Goal: Task Accomplishment & Management: Use online tool/utility

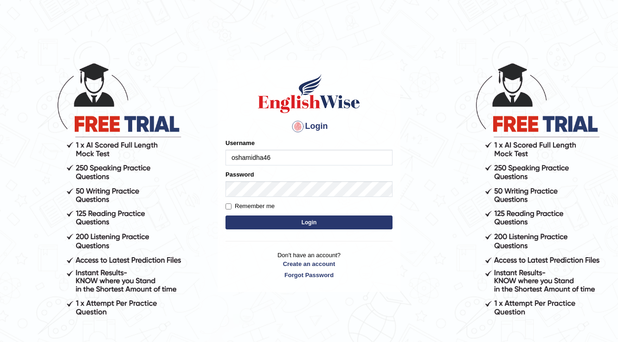
click at [236, 158] on input "oshamidha46" at bounding box center [308, 158] width 167 height 16
type input "ishamidha46"
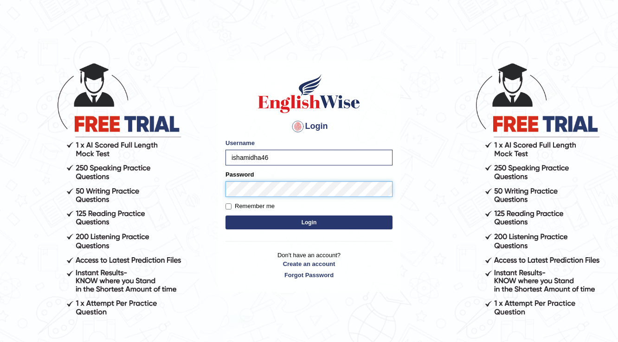
click at [225, 216] on button "Login" at bounding box center [308, 223] width 167 height 14
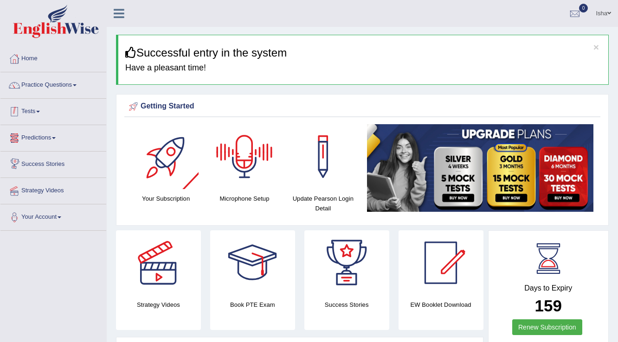
click at [49, 83] on link "Practice Questions" at bounding box center [53, 83] width 106 height 23
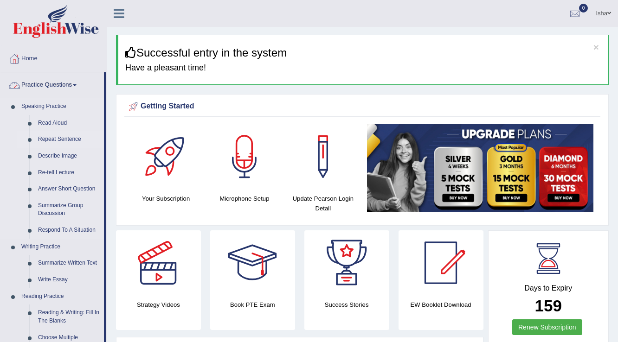
click at [46, 142] on link "Repeat Sentence" at bounding box center [69, 139] width 70 height 17
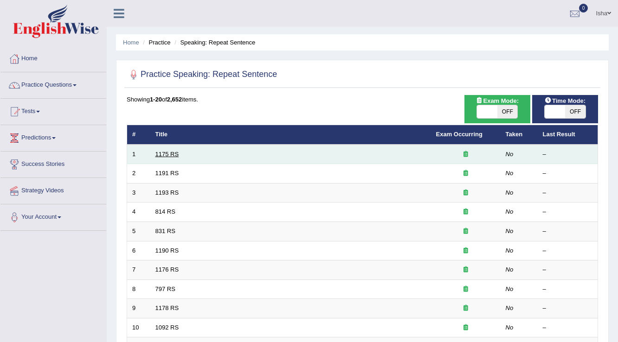
click at [162, 154] on link "1175 RS" at bounding box center [167, 154] width 24 height 7
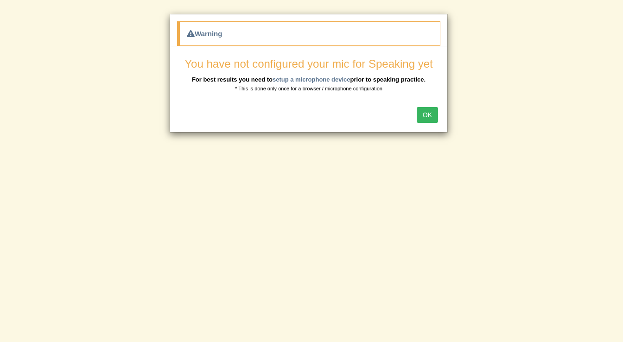
click at [425, 117] on button "OK" at bounding box center [427, 115] width 21 height 16
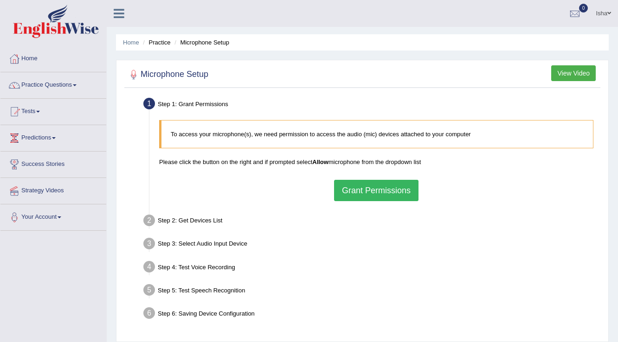
click at [367, 191] on button "Grant Permissions" at bounding box center [376, 190] width 84 height 21
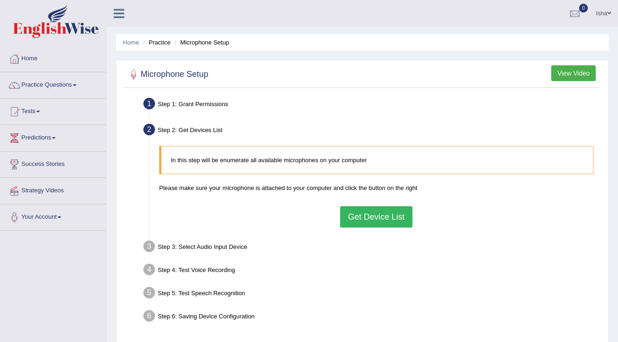
click at [349, 209] on button "Get Device List" at bounding box center [376, 216] width 72 height 21
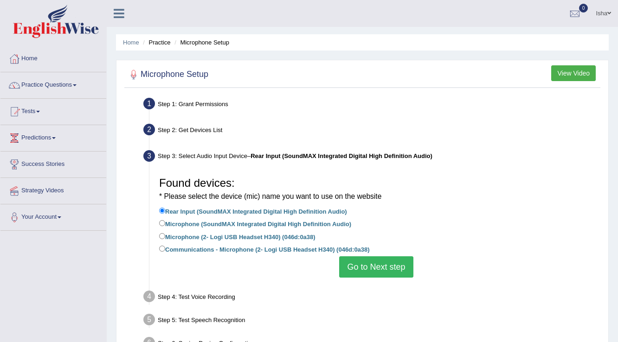
click at [230, 251] on label "Communications - Microphone (2- Logi USB Headset H340) (046d:0a38)" at bounding box center [264, 249] width 211 height 10
click at [165, 251] on input "Communications - Microphone (2- Logi USB Headset H340) (046d:0a38)" at bounding box center [162, 249] width 6 height 6
radio input "true"
click at [355, 271] on button "Go to Next step" at bounding box center [376, 266] width 74 height 21
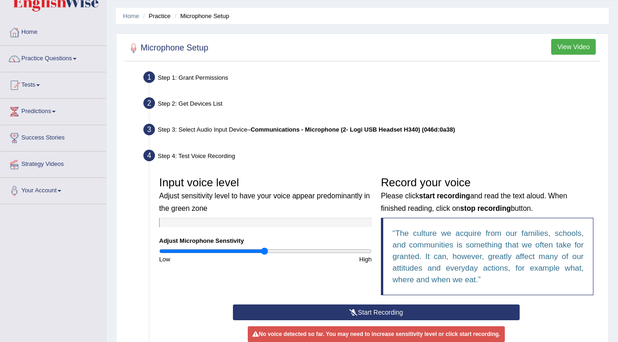
scroll to position [148, 0]
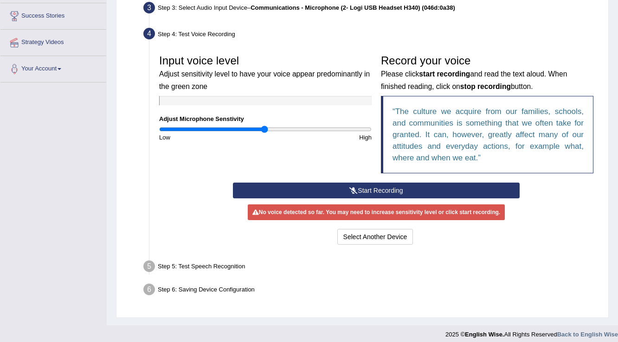
click at [332, 190] on button "Start Recording" at bounding box center [376, 191] width 286 height 16
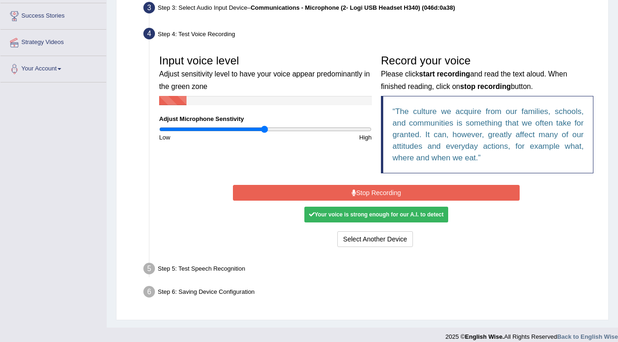
click at [332, 190] on button "Stop Recording" at bounding box center [376, 193] width 286 height 16
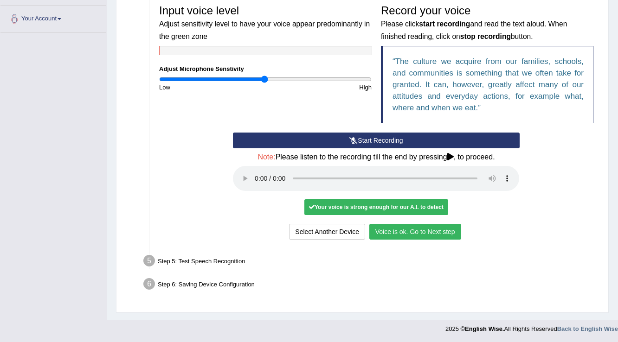
click at [417, 233] on button "Voice is ok. Go to Next step" at bounding box center [415, 232] width 92 height 16
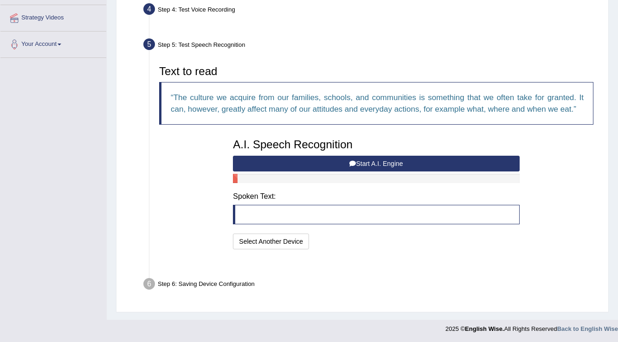
scroll to position [150, 0]
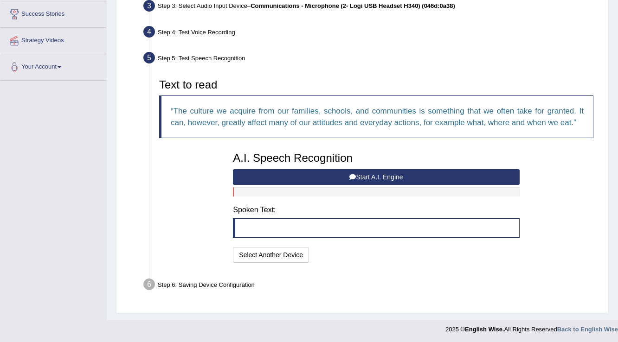
click at [352, 184] on button "Start A.I. Engine" at bounding box center [376, 177] width 286 height 16
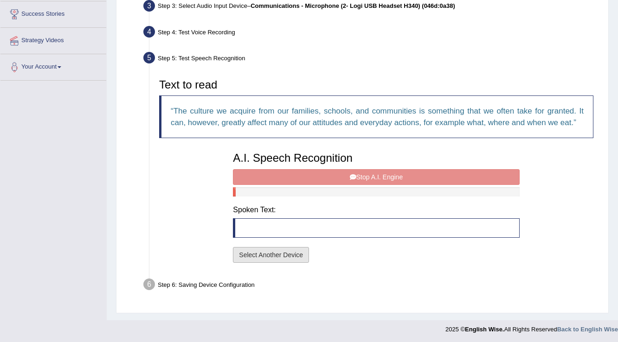
click at [271, 250] on button "Select Another Device" at bounding box center [271, 255] width 76 height 16
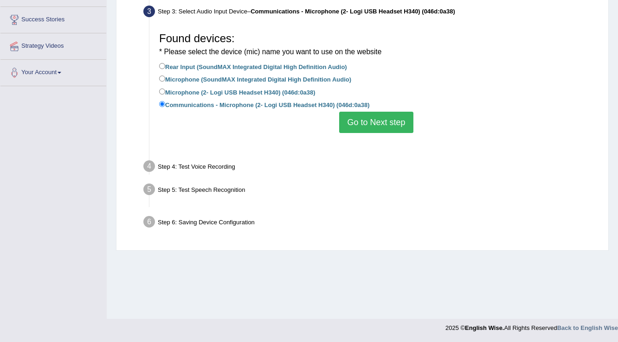
scroll to position [145, 0]
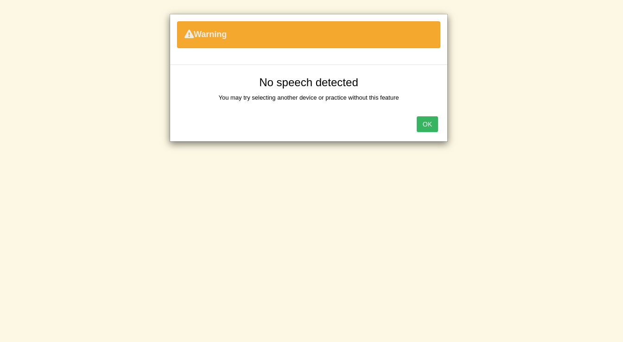
click at [416, 123] on div "OK" at bounding box center [308, 125] width 277 height 32
click at [417, 122] on button "OK" at bounding box center [427, 124] width 21 height 16
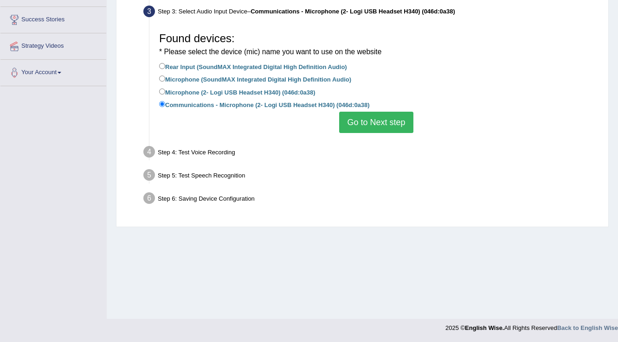
click at [301, 98] on li "Microphone (2- Logi USB Headset H340) (046d:0a38)" at bounding box center [376, 93] width 434 height 13
click at [315, 96] on label "Microphone (2- Logi USB Headset H340) (046d:0a38)" at bounding box center [237, 92] width 156 height 10
click at [165, 95] on input "Microphone (2- Logi USB Headset H340) (046d:0a38)" at bounding box center [162, 92] width 6 height 6
radio input "true"
click at [349, 117] on button "Go to Next step" at bounding box center [376, 122] width 74 height 21
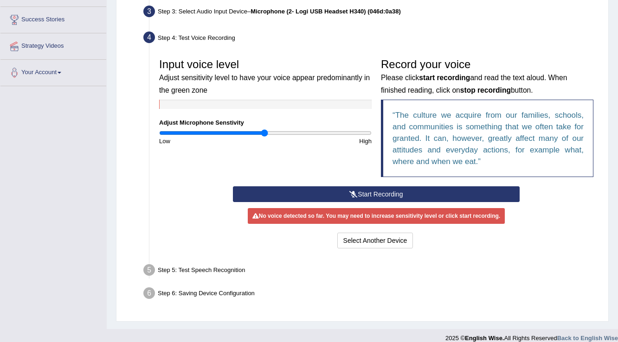
click at [364, 191] on button "Start Recording" at bounding box center [376, 194] width 286 height 16
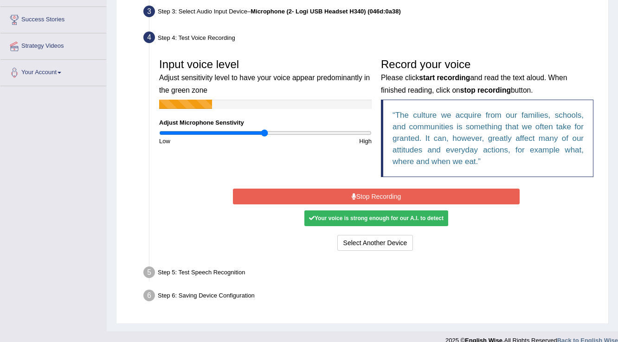
click at [364, 191] on button "Stop Recording" at bounding box center [376, 197] width 286 height 16
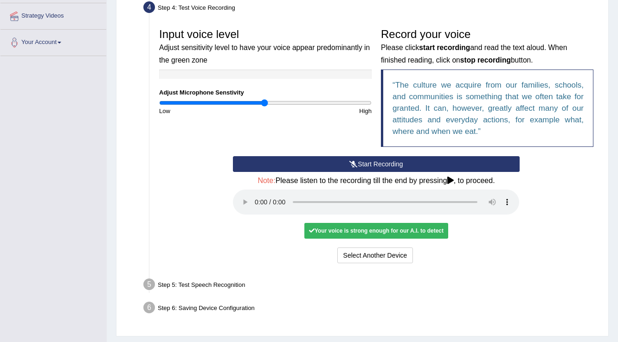
scroll to position [198, 0]
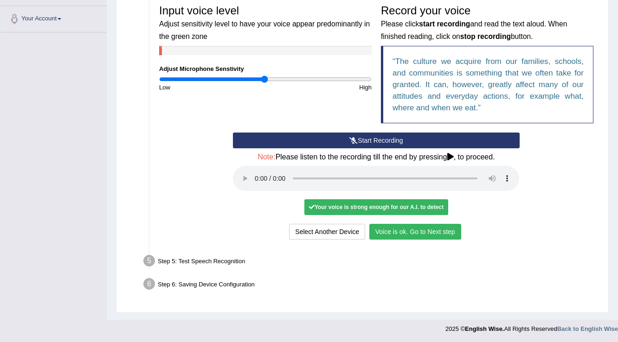
click at [416, 232] on button "Voice is ok. Go to Next step" at bounding box center [415, 232] width 92 height 16
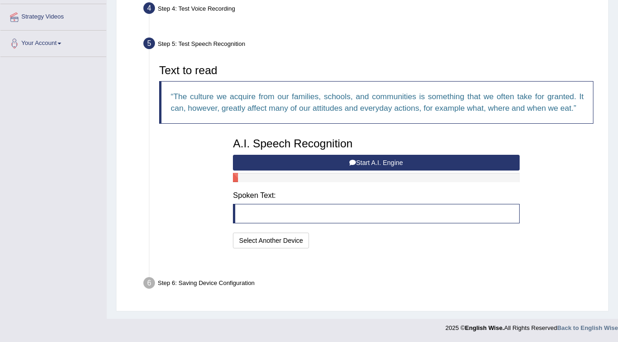
scroll to position [150, 0]
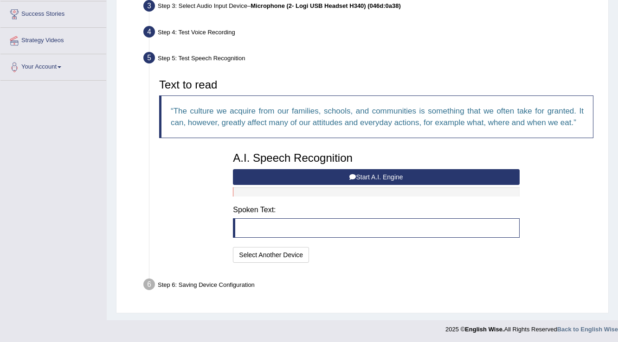
click at [364, 171] on button "Start A.I. Engine" at bounding box center [376, 177] width 286 height 16
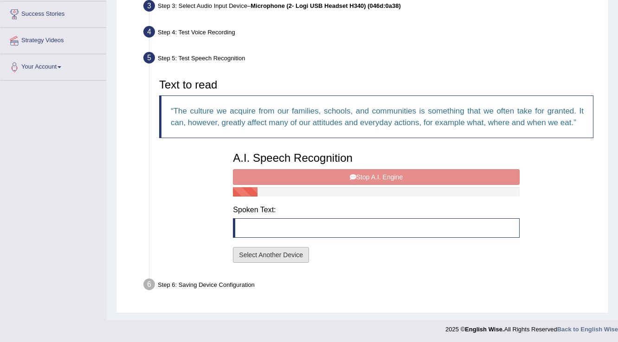
click at [288, 252] on button "Select Another Device" at bounding box center [271, 255] width 76 height 16
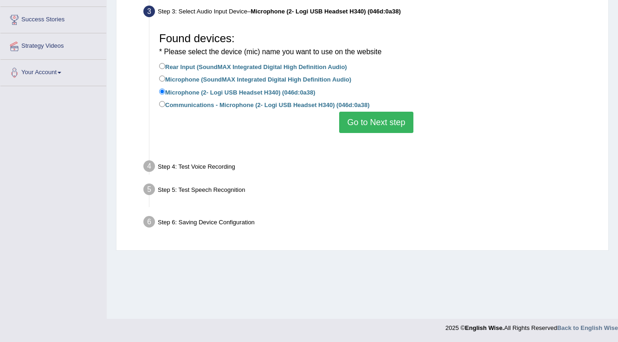
scroll to position [145, 0]
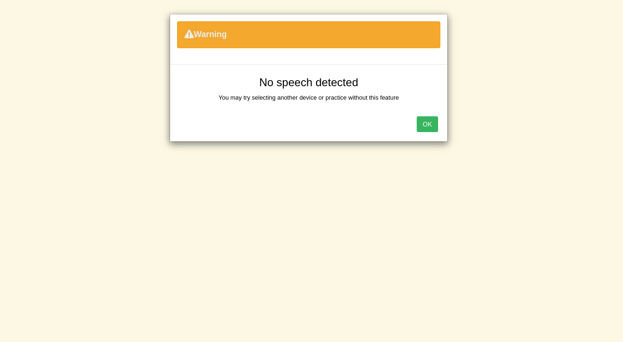
click at [417, 126] on button "OK" at bounding box center [427, 124] width 21 height 16
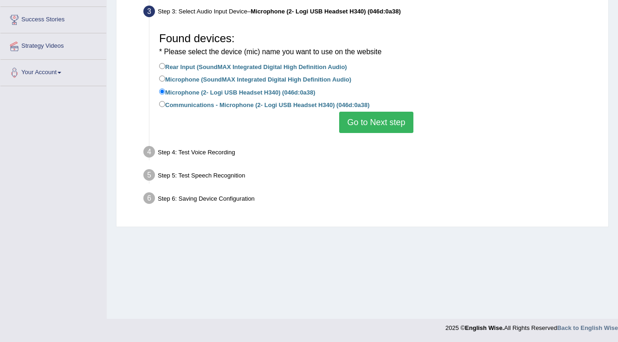
click at [272, 78] on label "Microphone (SoundMAX Integrated Digital High Definition Audio)" at bounding box center [255, 79] width 192 height 10
click at [165, 78] on input "Microphone (SoundMAX Integrated Digital High Definition Audio)" at bounding box center [162, 79] width 6 height 6
radio input "true"
click at [352, 112] on button "Go to Next step" at bounding box center [376, 122] width 74 height 21
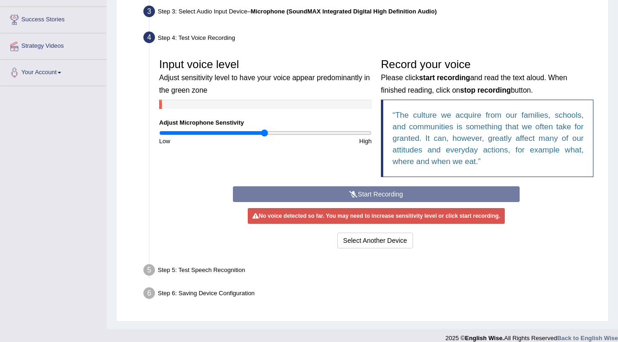
click at [348, 193] on div "Start Recording Stop Recording Note: Please listen to the recording till the en…" at bounding box center [375, 218] width 295 height 64
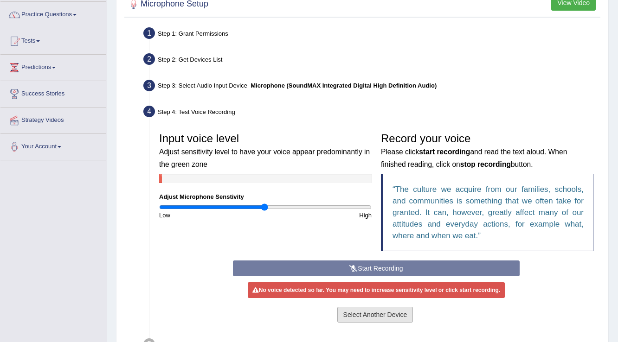
click at [344, 314] on button "Select Another Device" at bounding box center [375, 315] width 76 height 16
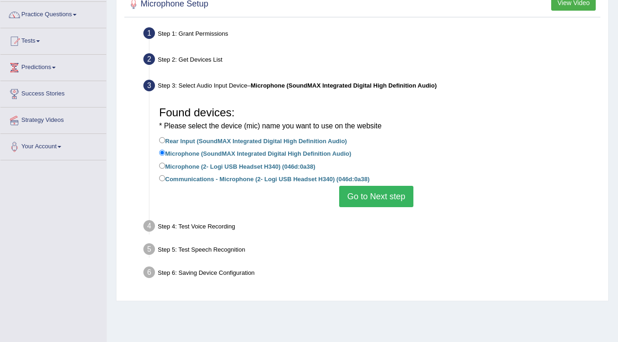
click at [267, 141] on label "Rear Input (SoundMAX Integrated Digital High Definition Audio)" at bounding box center [253, 140] width 188 height 10
click at [165, 141] on input "Rear Input (SoundMAX Integrated Digital High Definition Audio)" at bounding box center [162, 140] width 6 height 6
radio input "true"
drag, startPoint x: 344, startPoint y: 177, endPoint x: 360, endPoint y: 190, distance: 20.5
click at [344, 179] on label "Communications - Microphone (2- Logi USB Headset H340) (046d:0a38)" at bounding box center [264, 178] width 211 height 10
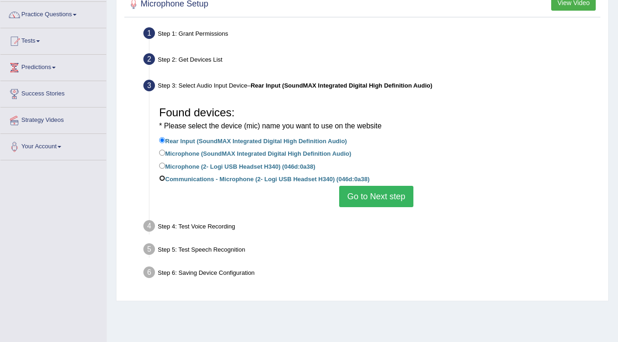
click at [165, 179] on input "Communications - Microphone (2- Logi USB Headset H340) (046d:0a38)" at bounding box center [162, 178] width 6 height 6
radio input "true"
click at [358, 190] on button "Go to Next step" at bounding box center [376, 196] width 74 height 21
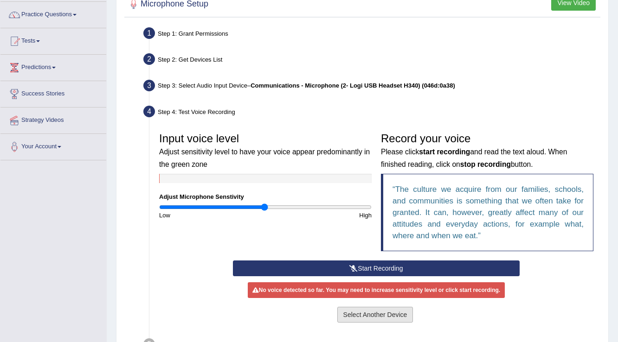
click at [355, 307] on button "Select Another Device" at bounding box center [375, 315] width 76 height 16
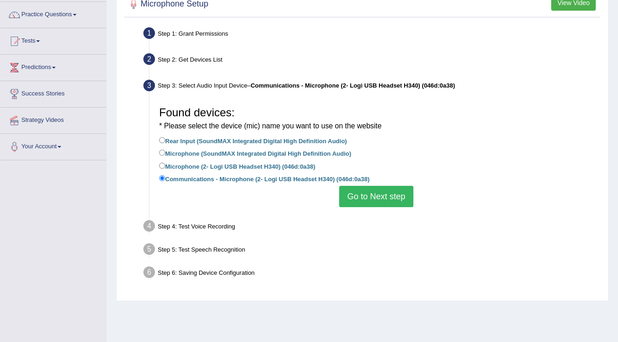
click at [249, 141] on label "Rear Input (SoundMAX Integrated Digital High Definition Audio)" at bounding box center [253, 140] width 188 height 10
click at [165, 141] on input "Rear Input (SoundMAX Integrated Digital High Definition Audio)" at bounding box center [162, 140] width 6 height 6
radio input "true"
click at [364, 191] on button "Go to Next step" at bounding box center [376, 196] width 74 height 21
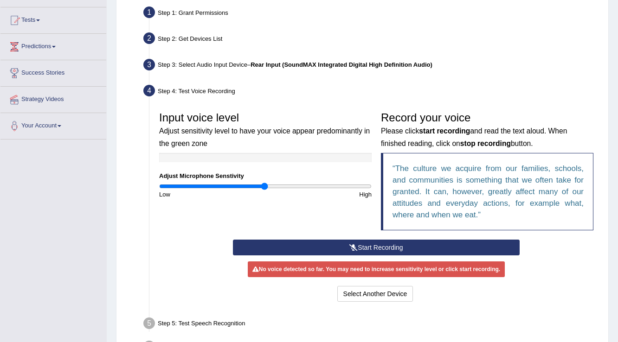
scroll to position [0, 0]
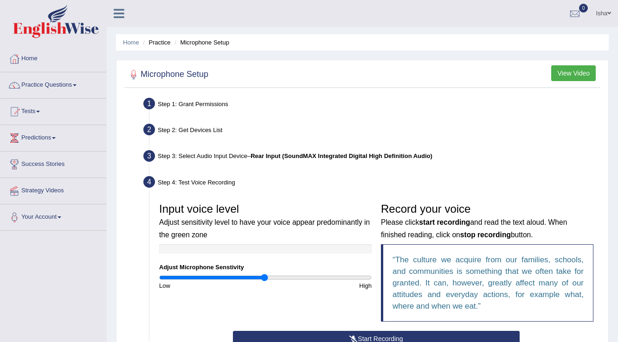
click at [592, 16] on link "Isha" at bounding box center [603, 12] width 29 height 24
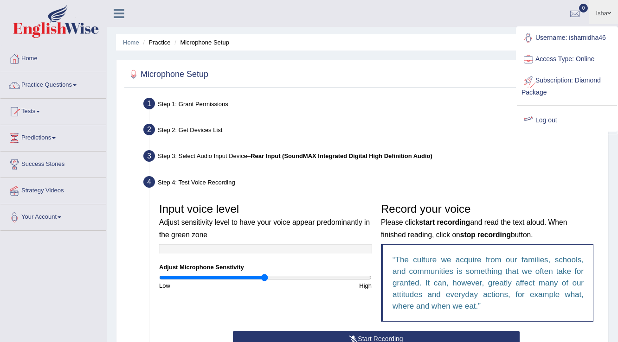
click at [554, 120] on link "Log out" at bounding box center [567, 120] width 100 height 21
